Goal: Transaction & Acquisition: Purchase product/service

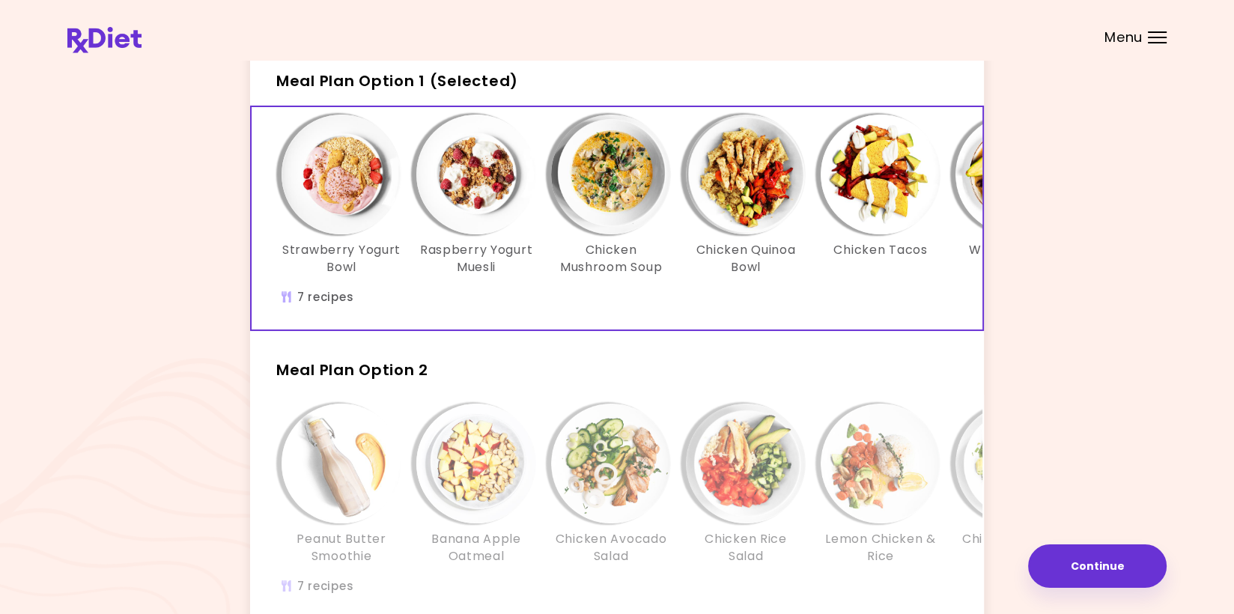
click at [353, 190] on img "Info - Strawberry Yogurt Bowl - Meal Plan Option 1 (Selected)" at bounding box center [342, 175] width 120 height 120
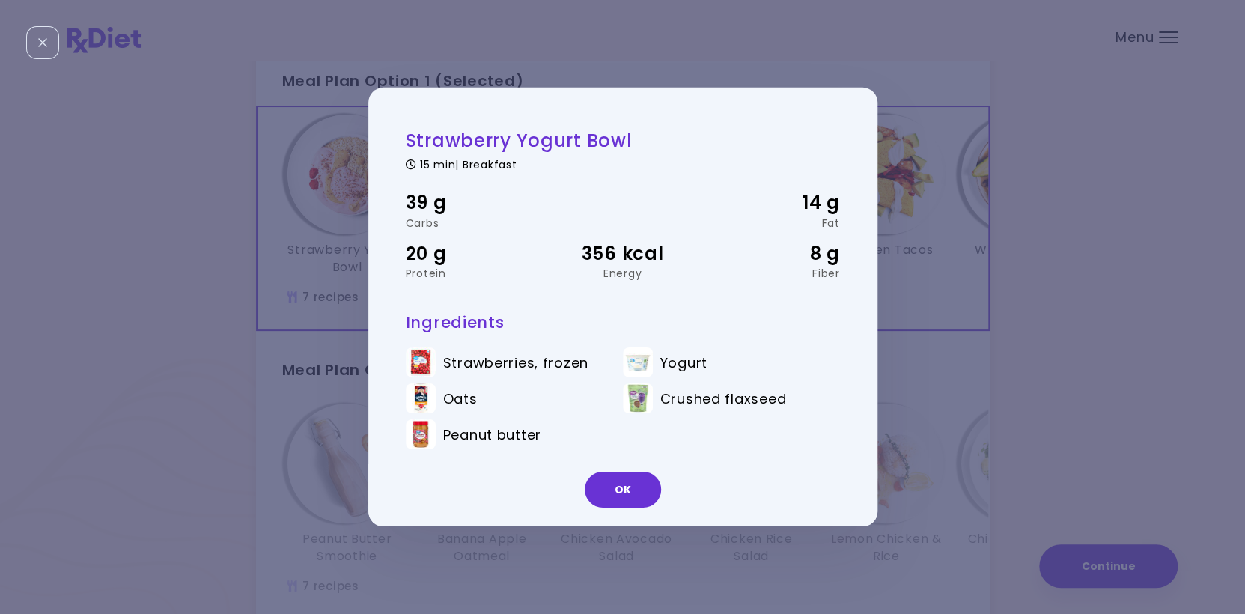
drag, startPoint x: 633, startPoint y: 491, endPoint x: 630, endPoint y: 484, distance: 7.8
click at [630, 484] on button "OK" at bounding box center [623, 490] width 76 height 36
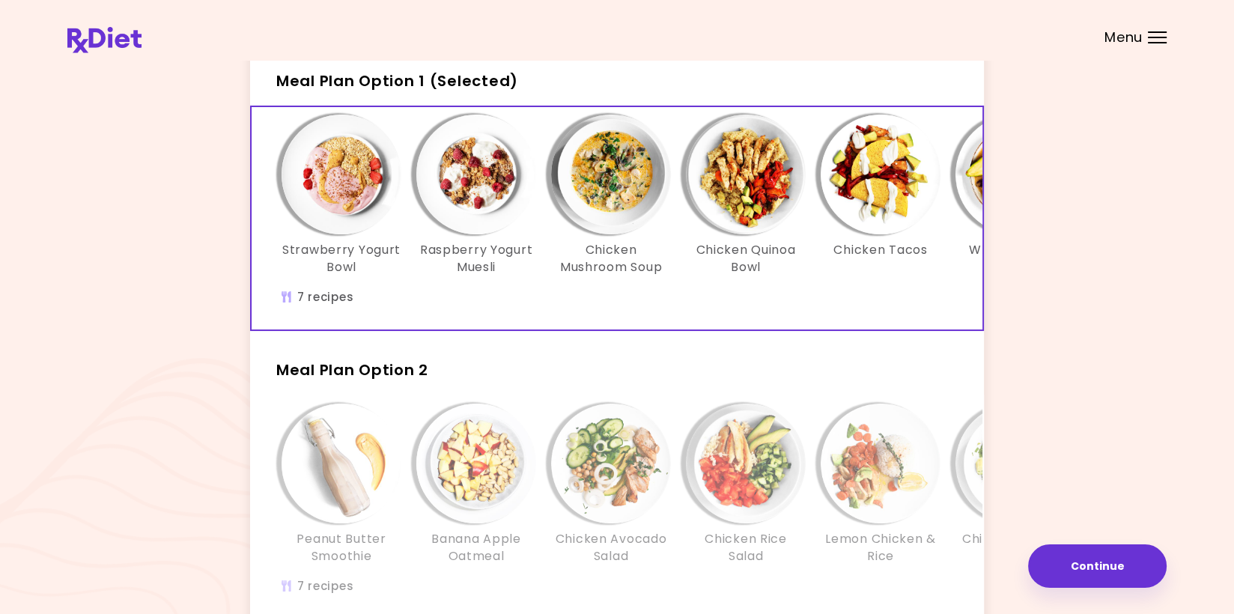
click at [600, 181] on img "Info - Chicken Mushroom Soup - Meal Plan Option 1 (Selected)" at bounding box center [611, 175] width 120 height 120
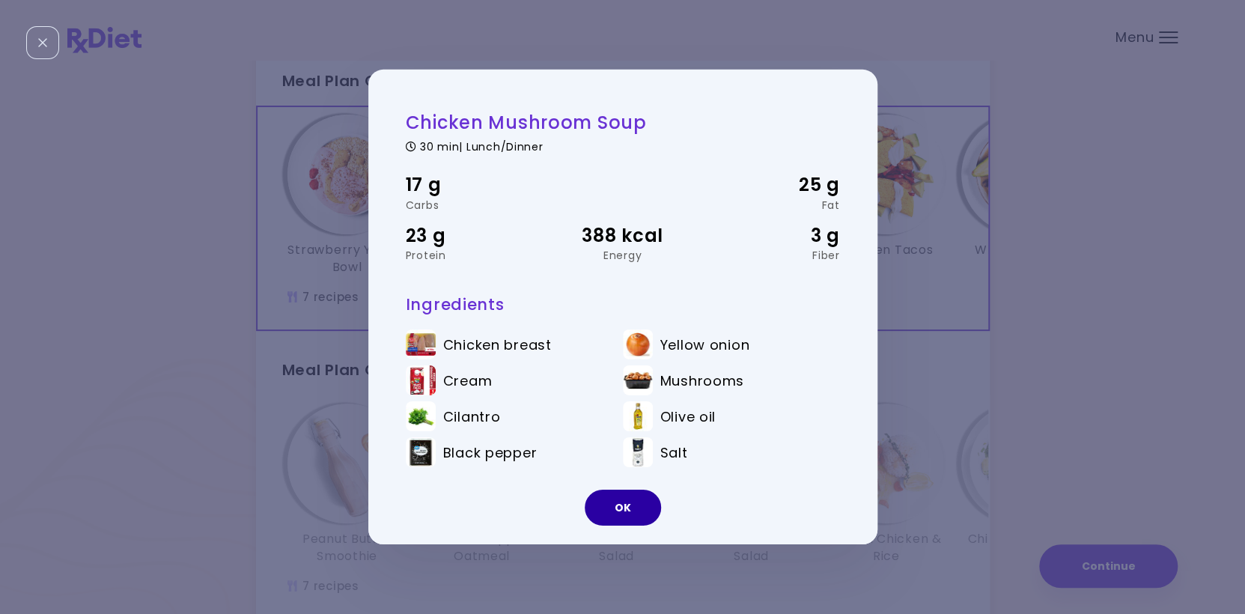
click at [616, 500] on button "OK" at bounding box center [623, 508] width 76 height 36
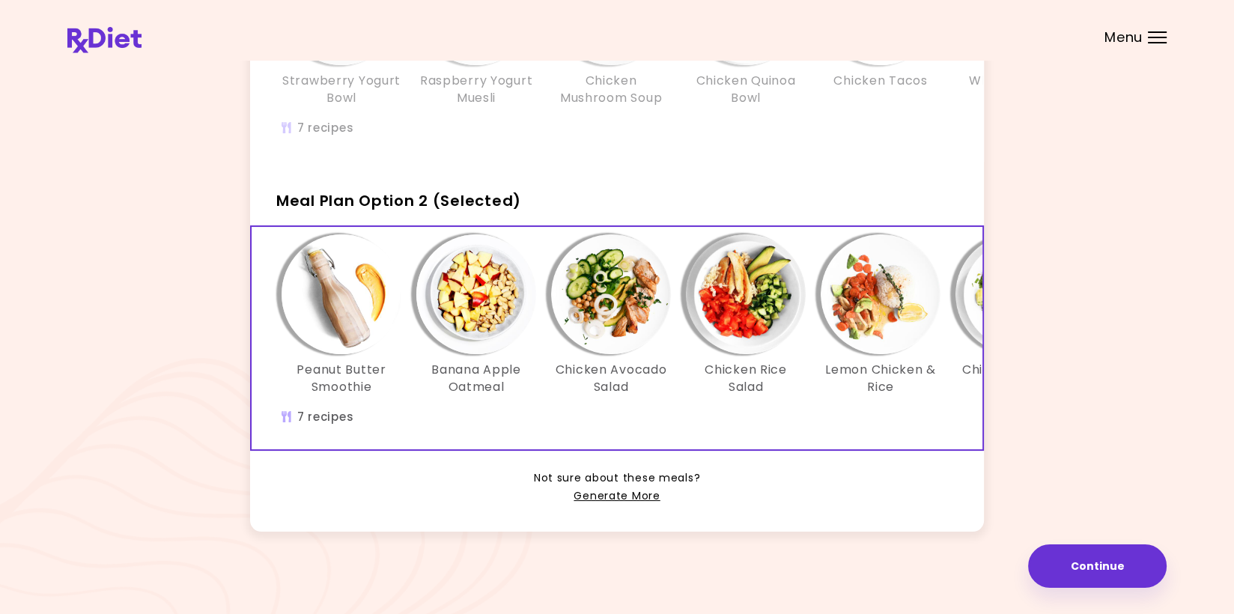
scroll to position [115, 0]
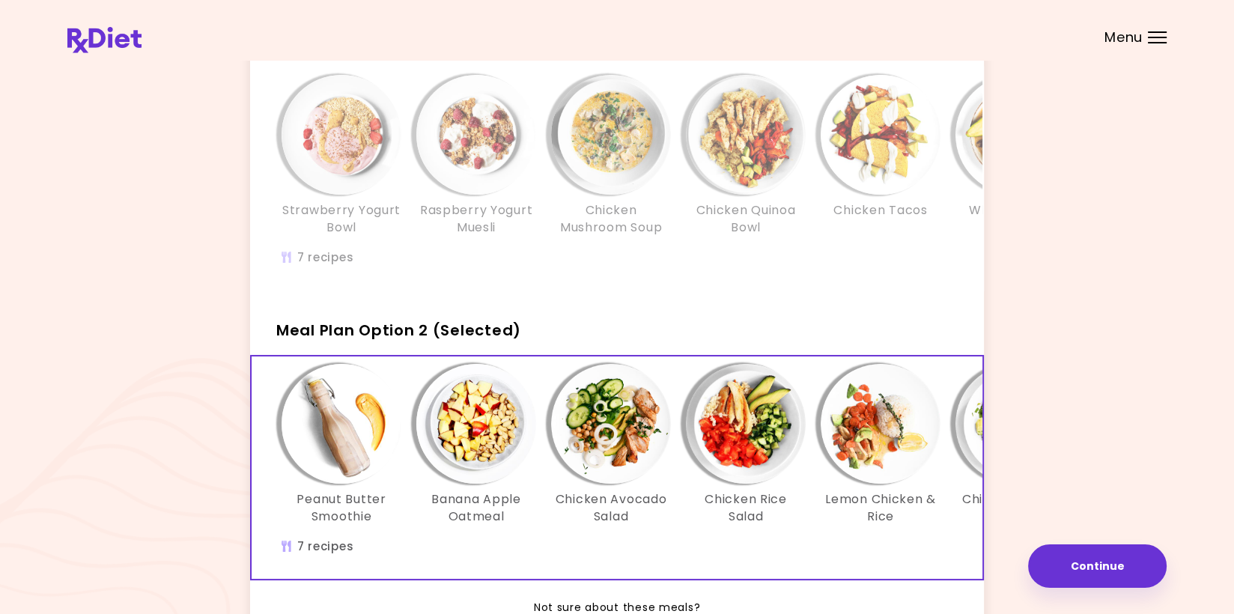
click at [635, 179] on img "Info - Chicken Mushroom Soup - Meal Plan Option 1" at bounding box center [611, 135] width 120 height 120
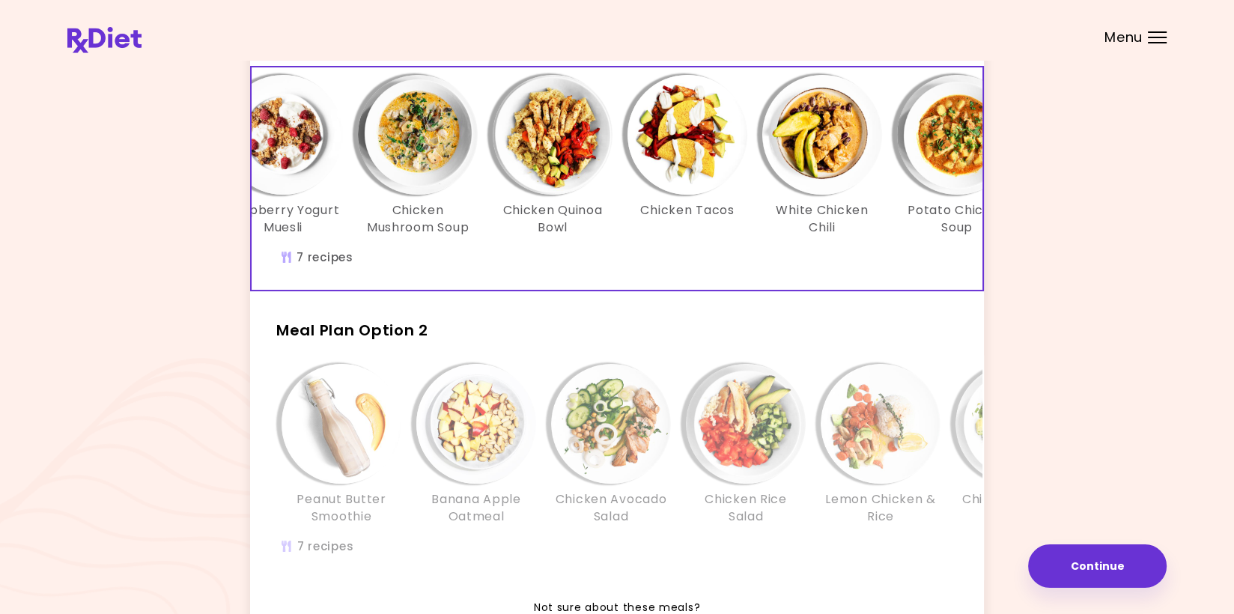
scroll to position [0, 257]
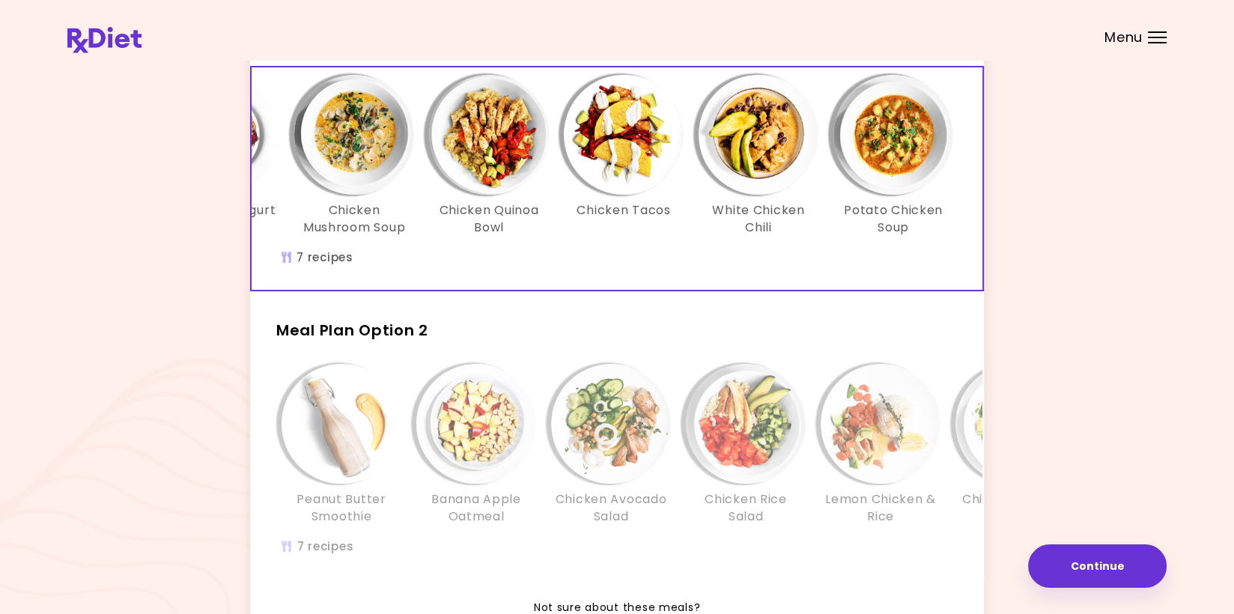
click at [756, 535] on div "Peanut Butter Smoothie Banana Apple Oatmeal Chicken Avocado Salad Chicken Rice …" at bounding box center [745, 452] width 943 height 176
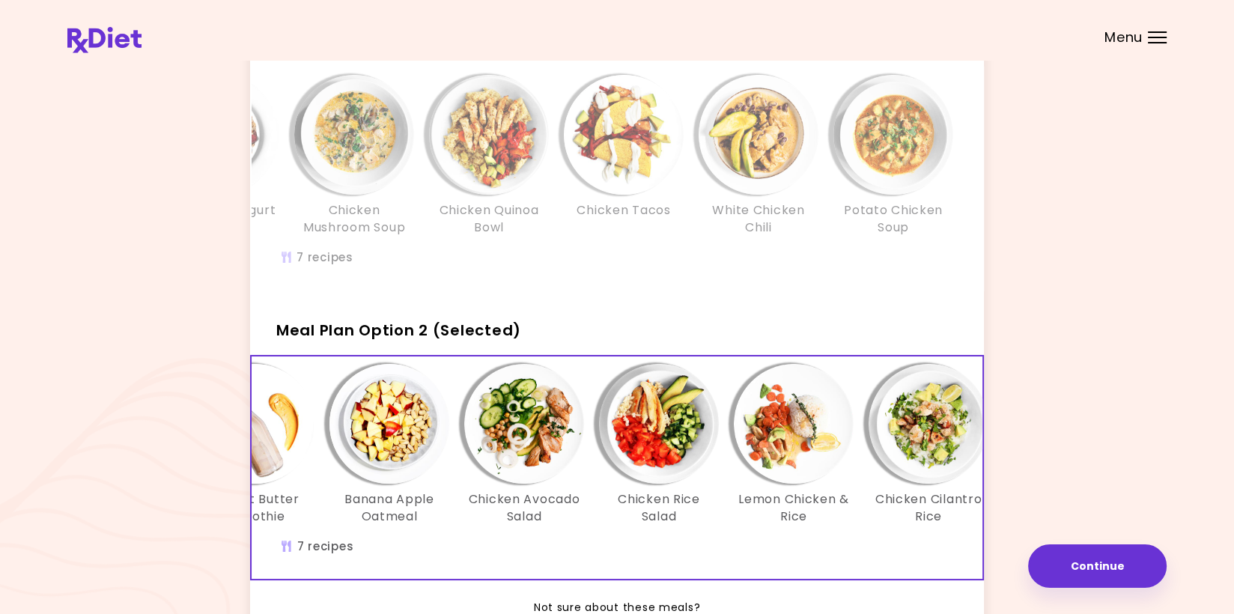
scroll to position [0, 0]
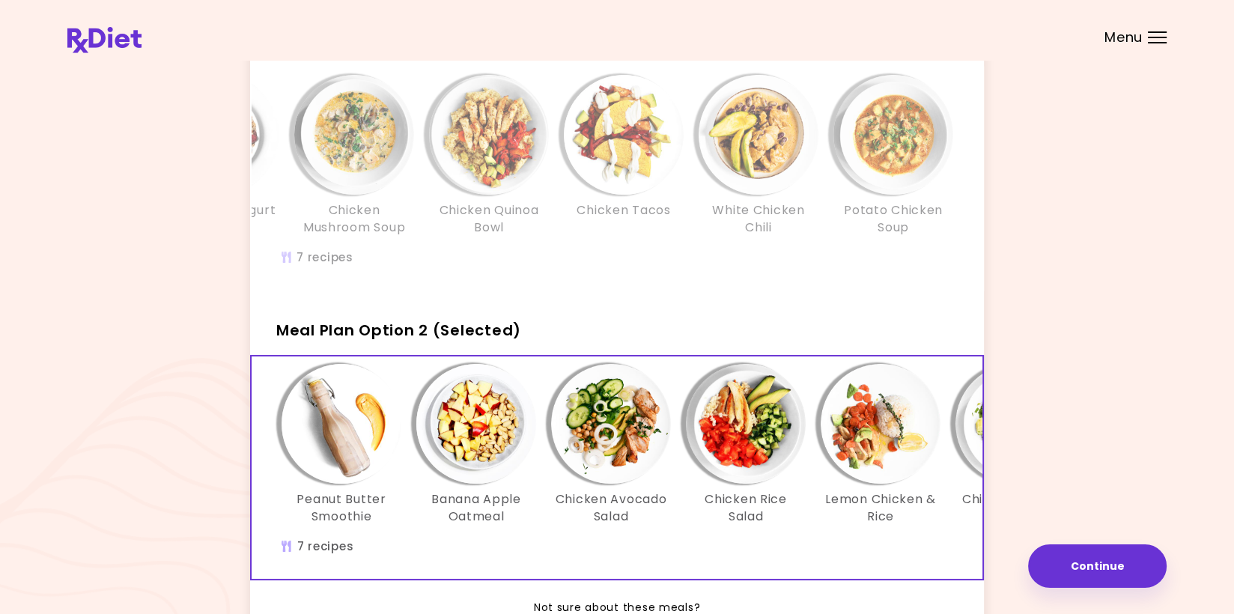
click at [624, 118] on img "Info - Chicken Tacos - Meal Plan Option 1" at bounding box center [624, 135] width 120 height 120
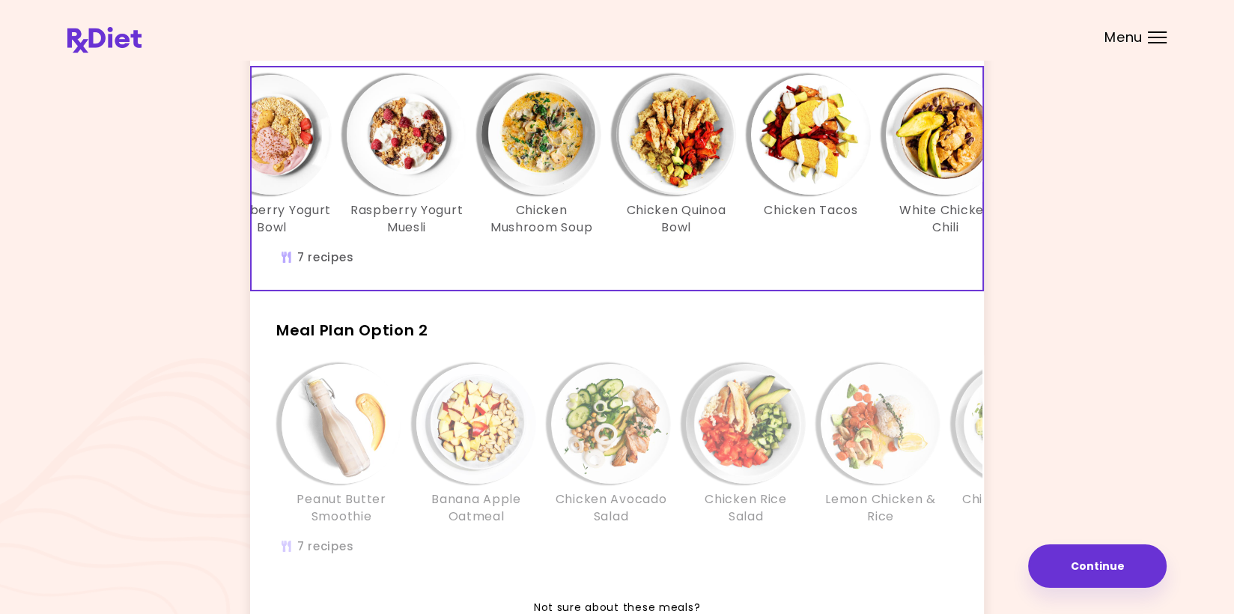
scroll to position [0, 34]
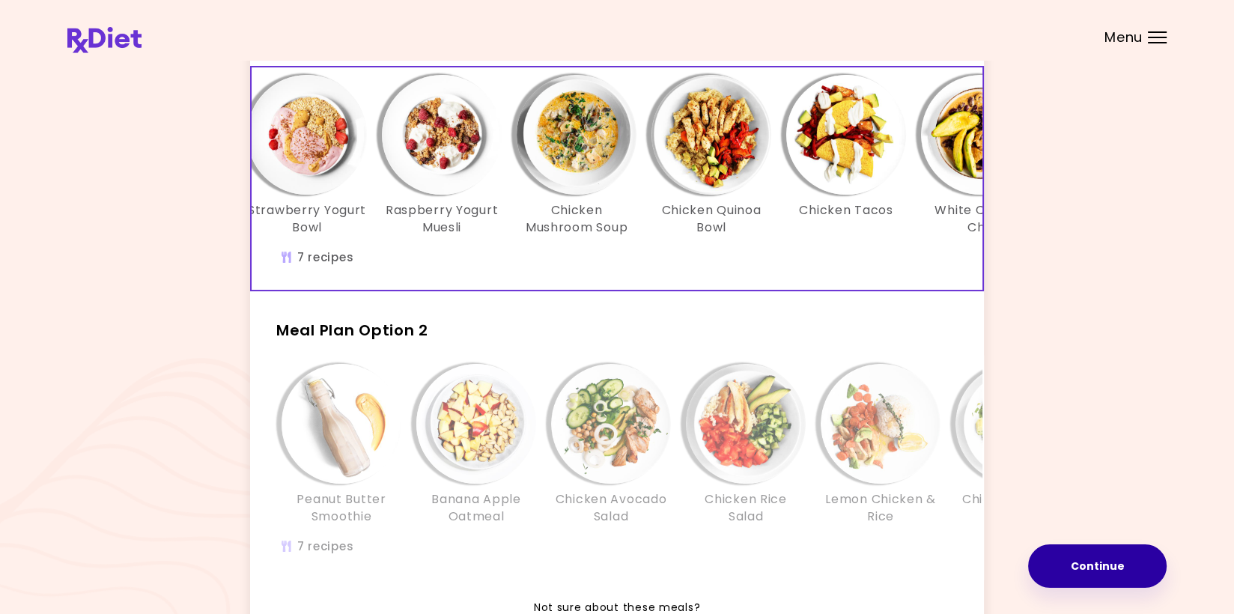
click at [1089, 565] on button "Continue" at bounding box center [1097, 565] width 139 height 43
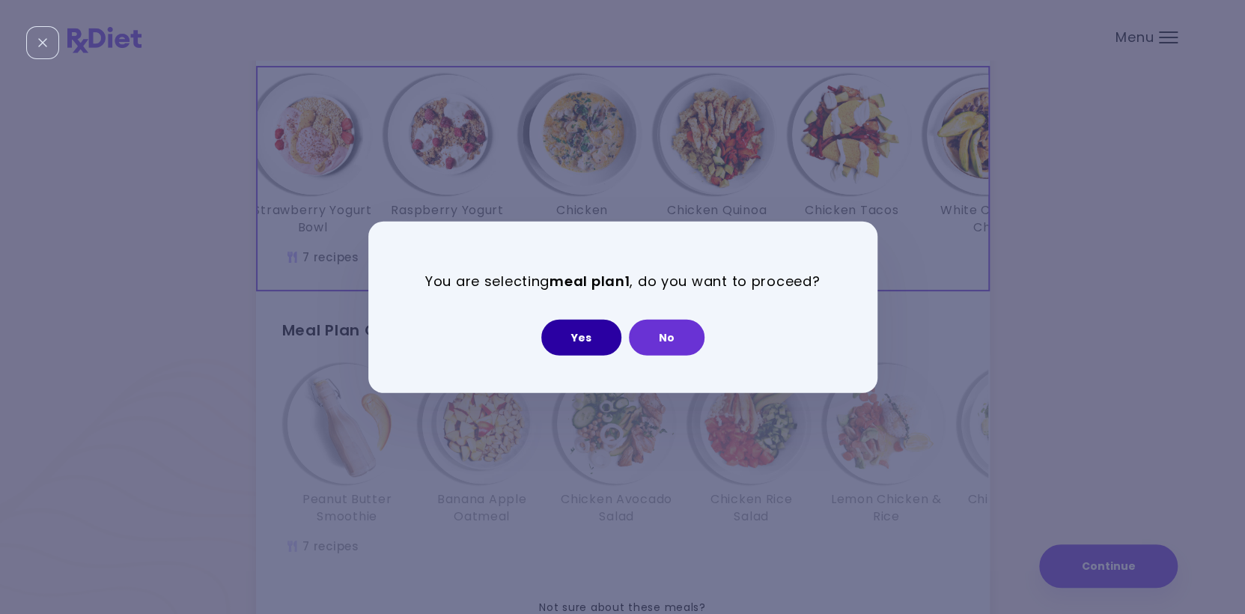
click at [576, 333] on button "Yes" at bounding box center [581, 337] width 80 height 36
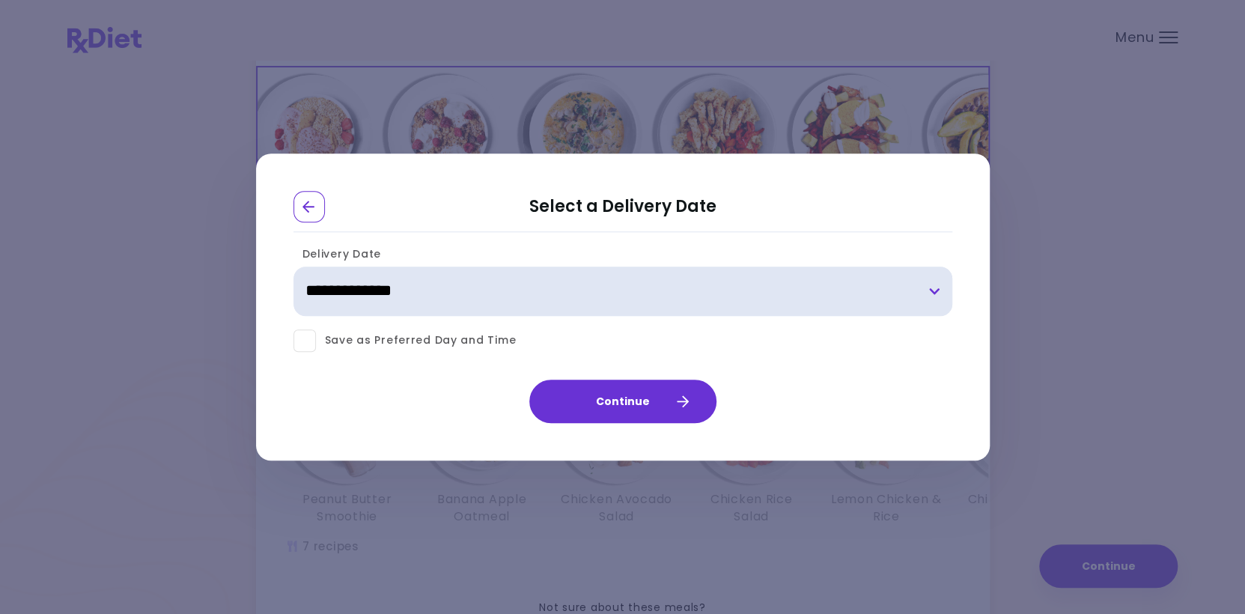
click at [939, 293] on select "**********" at bounding box center [622, 291] width 659 height 49
select select "**********"
click at [293, 267] on select "**********" at bounding box center [622, 291] width 659 height 49
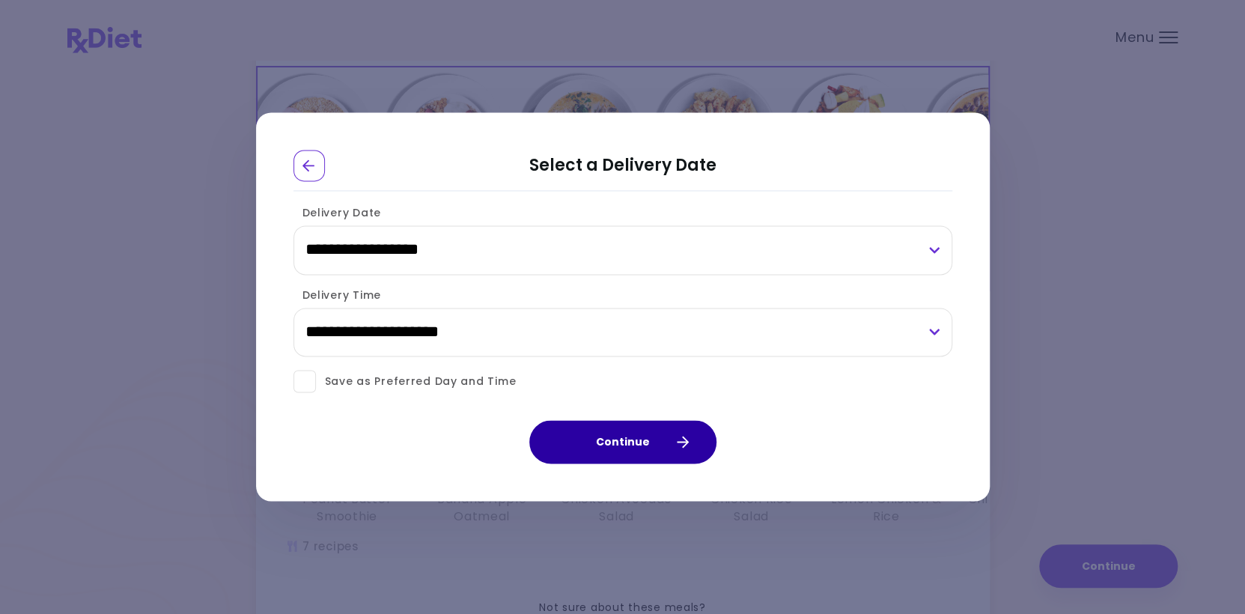
click at [631, 434] on button "Continue" at bounding box center [622, 442] width 187 height 43
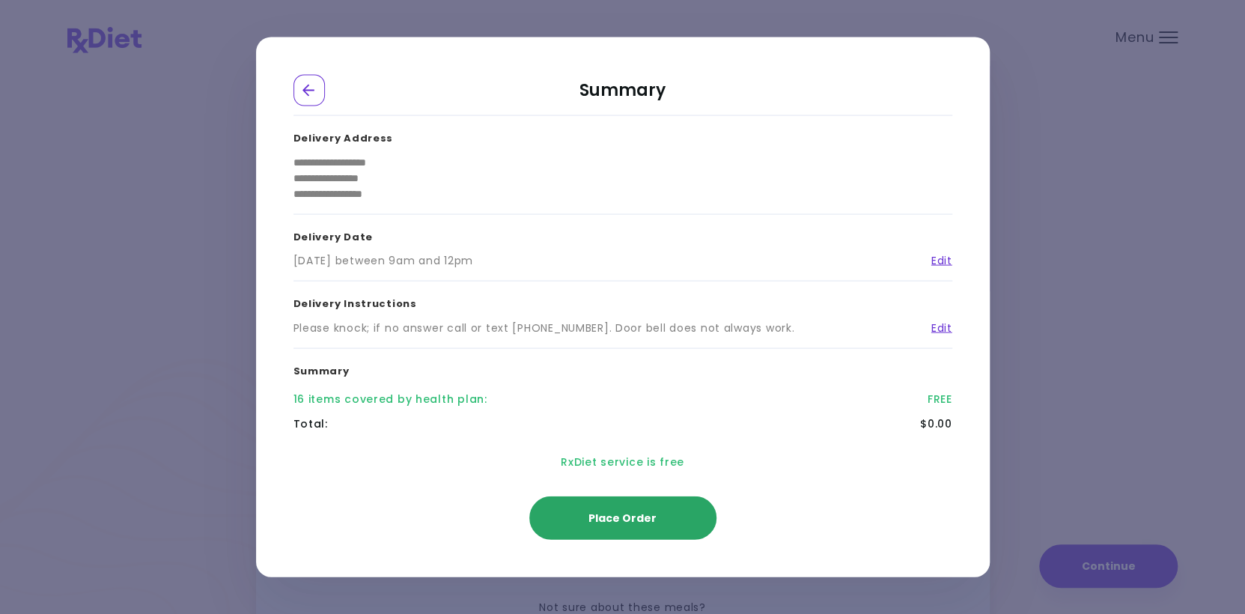
click at [645, 508] on button "Place Order" at bounding box center [622, 517] width 187 height 43
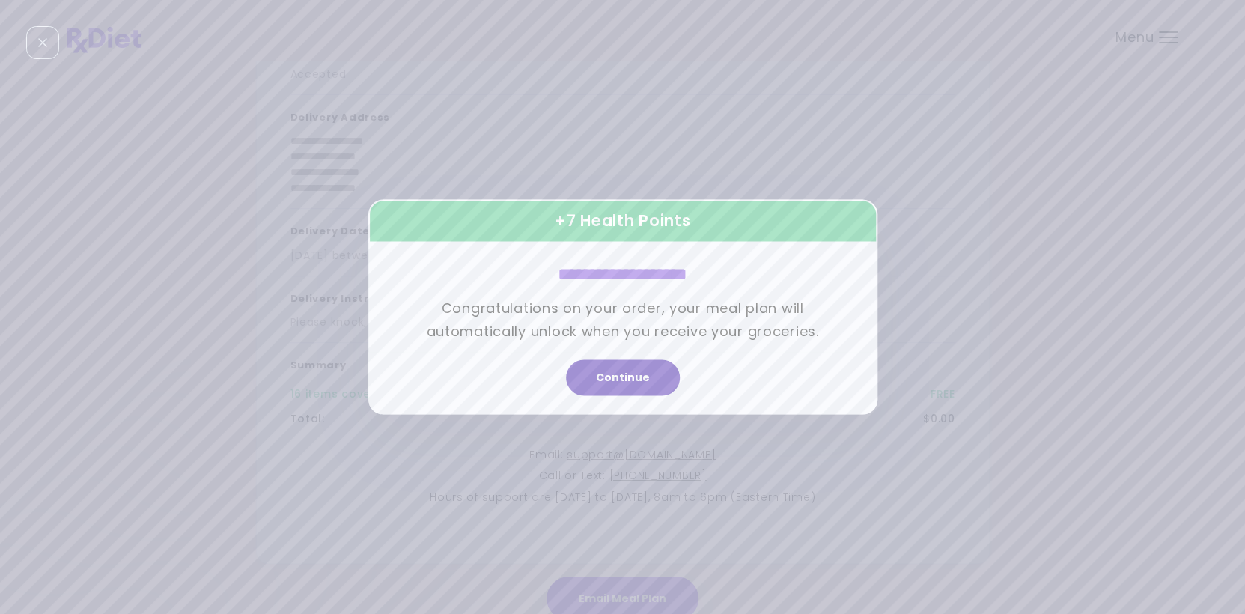
click at [611, 374] on button "Continue" at bounding box center [623, 378] width 114 height 36
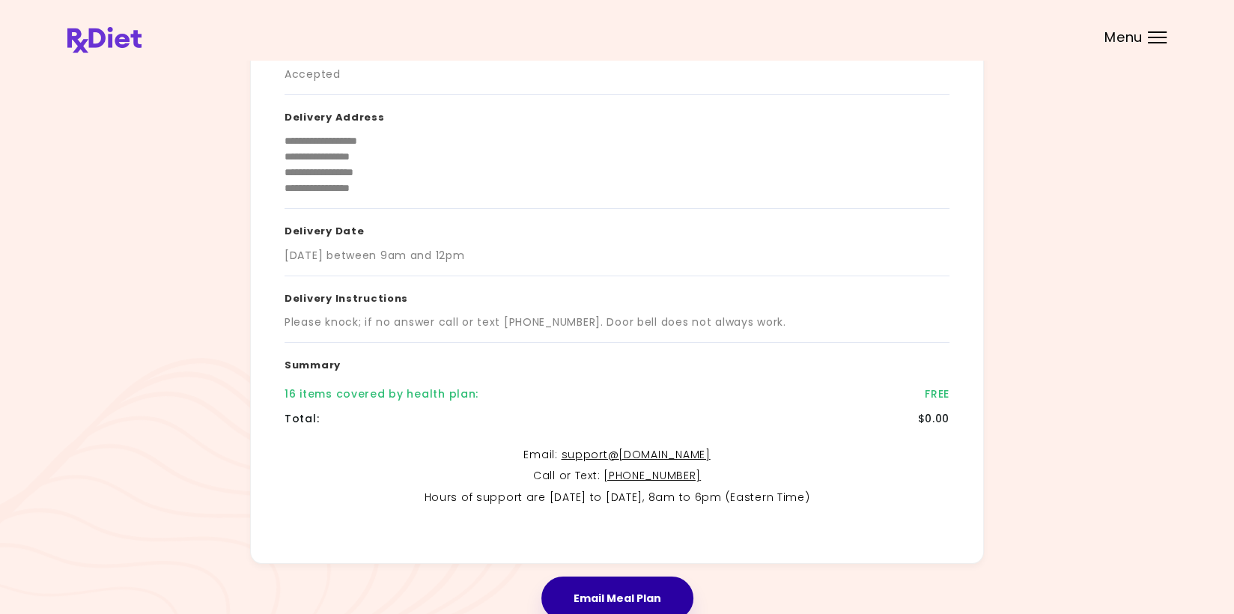
click at [611, 594] on button "Email Meal Plan" at bounding box center [617, 597] width 152 height 43
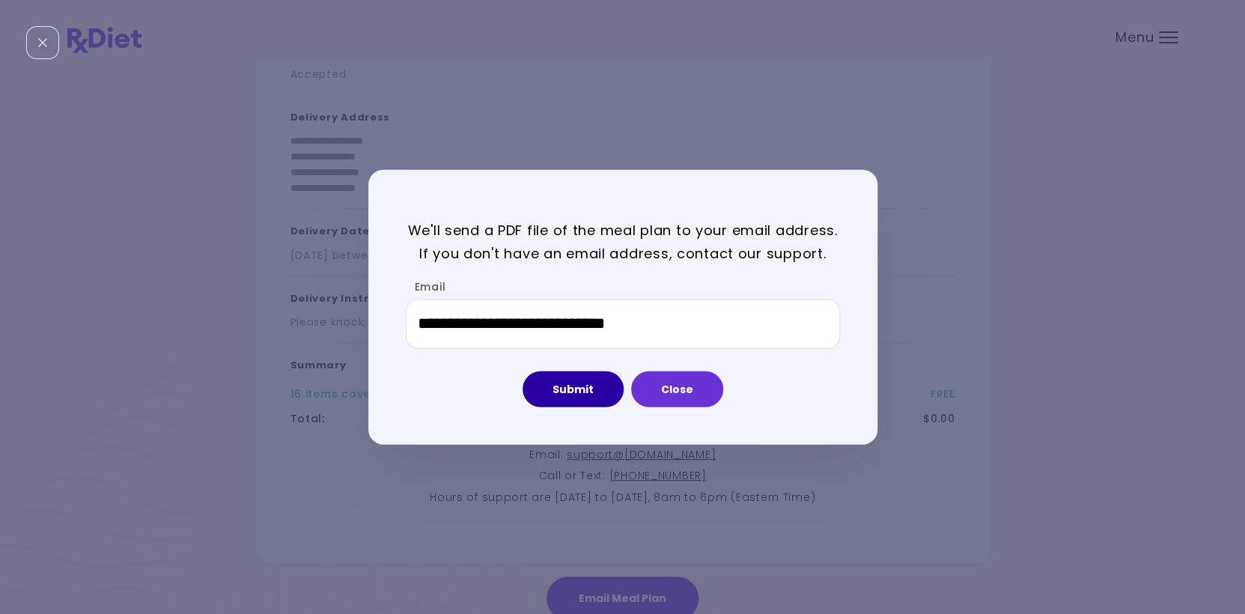
click at [572, 385] on button "Submit" at bounding box center [573, 389] width 101 height 36
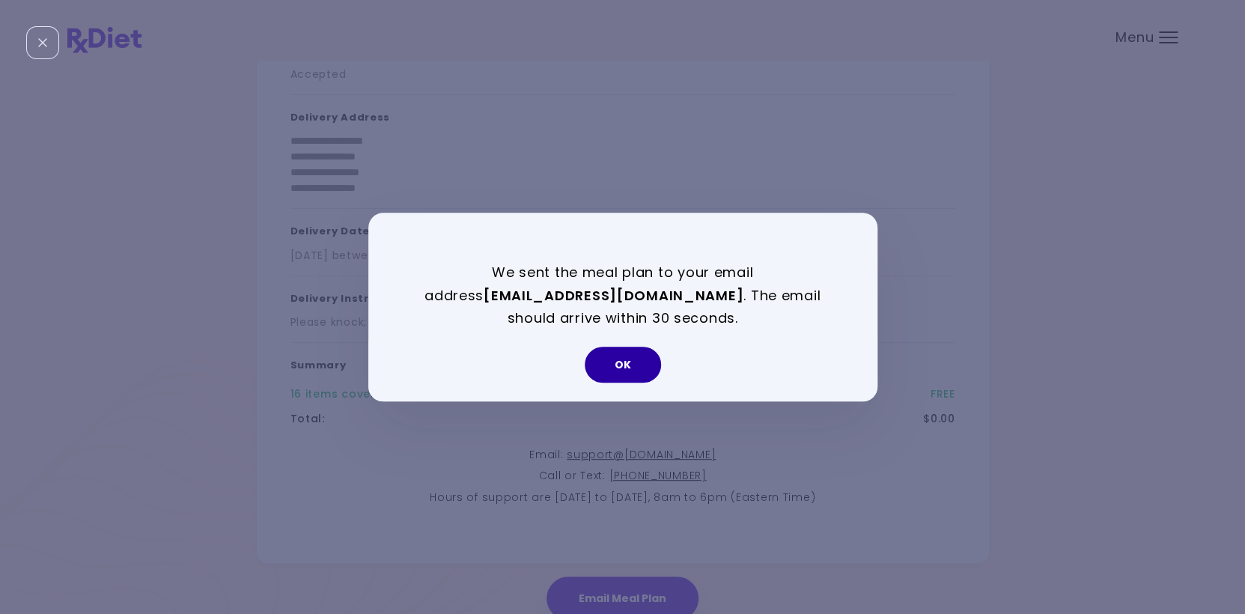
click at [621, 364] on button "OK" at bounding box center [623, 365] width 76 height 36
